Goal: Task Accomplishment & Management: Manage account settings

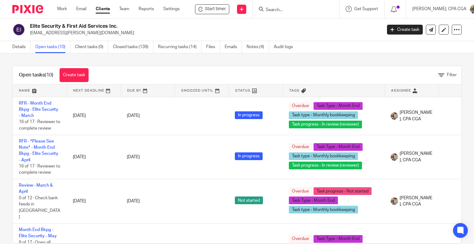
click at [288, 9] on input "Search" at bounding box center [293, 10] width 56 height 6
click at [65, 11] on link "Work" at bounding box center [62, 9] width 10 height 6
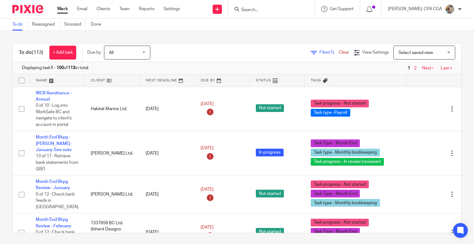
click at [408, 49] on span "Select saved view" at bounding box center [421, 52] width 45 height 13
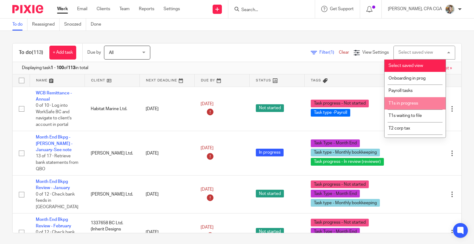
scroll to position [10, 0]
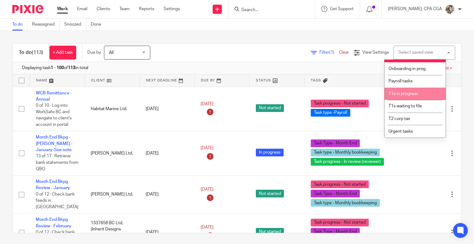
click at [416, 93] on span "T1s in progress" at bounding box center [404, 94] width 30 height 4
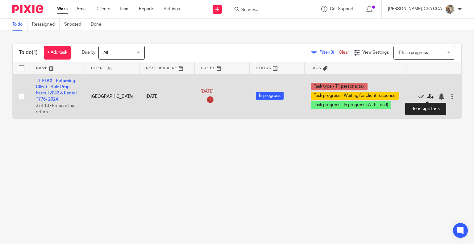
click at [428, 95] on icon at bounding box center [431, 97] width 6 height 6
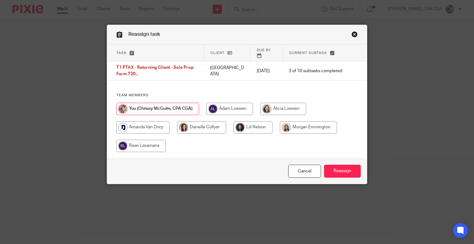
click at [298, 126] on input "radio" at bounding box center [308, 127] width 57 height 12
radio input "true"
click at [340, 170] on input "Reassign" at bounding box center [342, 171] width 37 height 13
